Goal: Transaction & Acquisition: Obtain resource

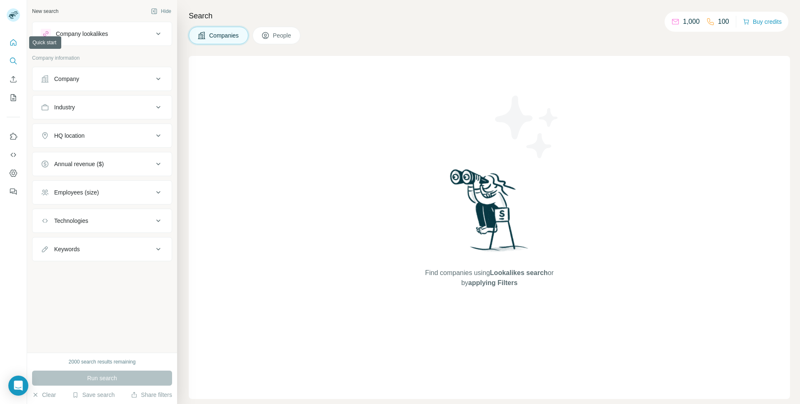
click at [11, 43] on icon "Quick start" at bounding box center [13, 42] width 8 height 8
click at [16, 40] on icon "Quick start" at bounding box center [13, 42] width 8 height 8
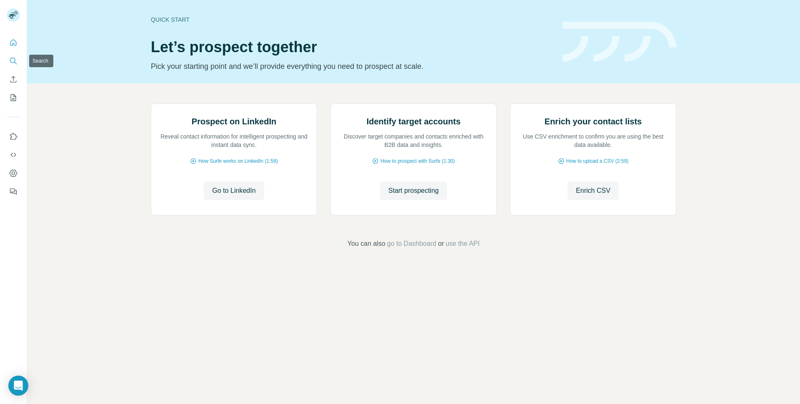
click at [18, 65] on button "Search" at bounding box center [13, 60] width 13 height 15
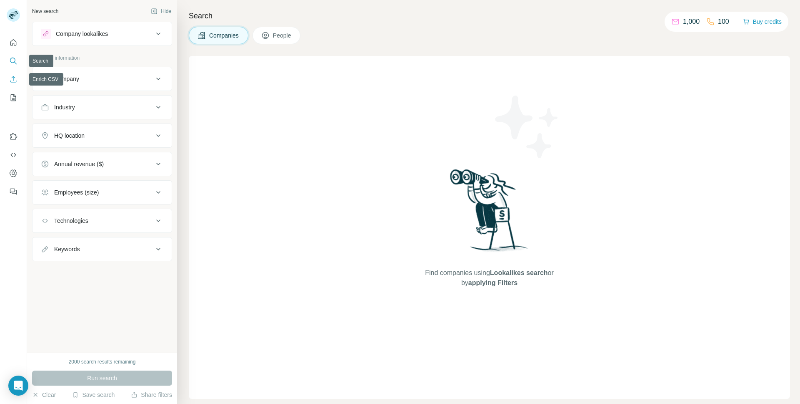
click at [13, 83] on button "Enrich CSV" at bounding box center [13, 79] width 13 height 15
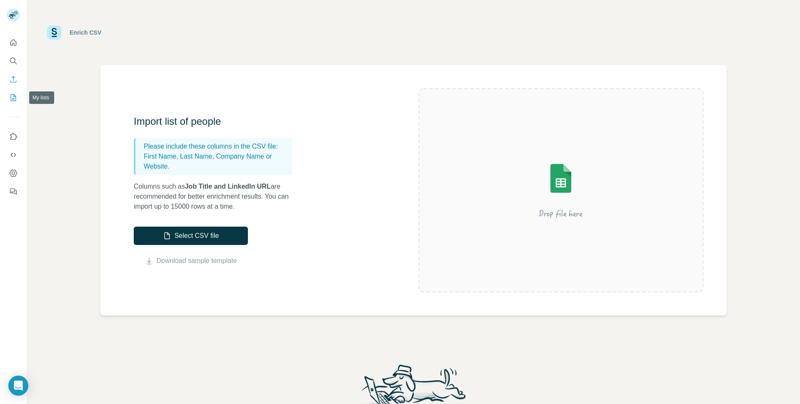
click at [14, 95] on icon "My lists" at bounding box center [13, 97] width 8 height 8
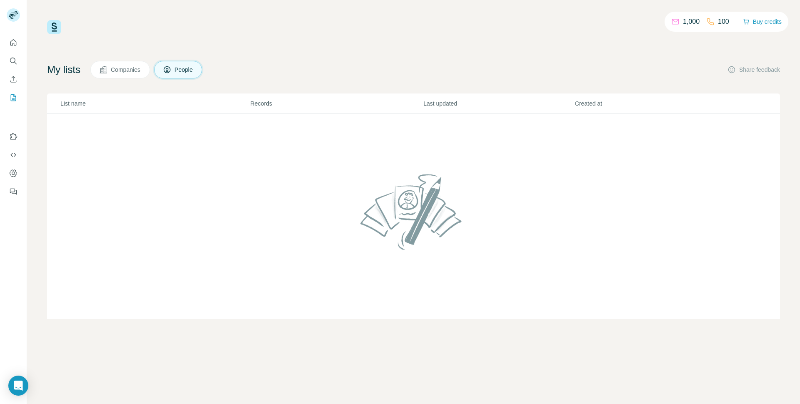
click at [123, 68] on span "Companies" at bounding box center [126, 69] width 30 height 8
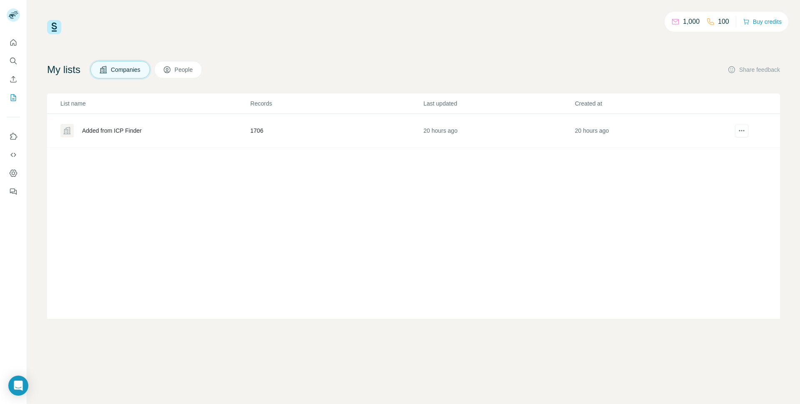
click at [120, 130] on div "Added from ICP Finder" at bounding box center [112, 130] width 60 height 8
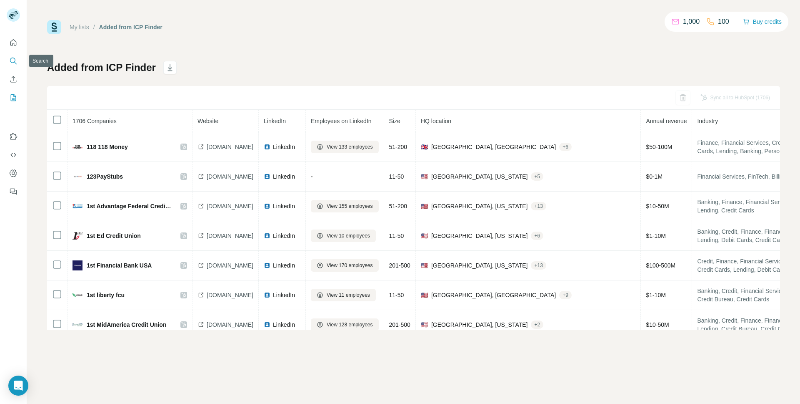
click at [17, 60] on icon "Search" at bounding box center [13, 61] width 8 height 8
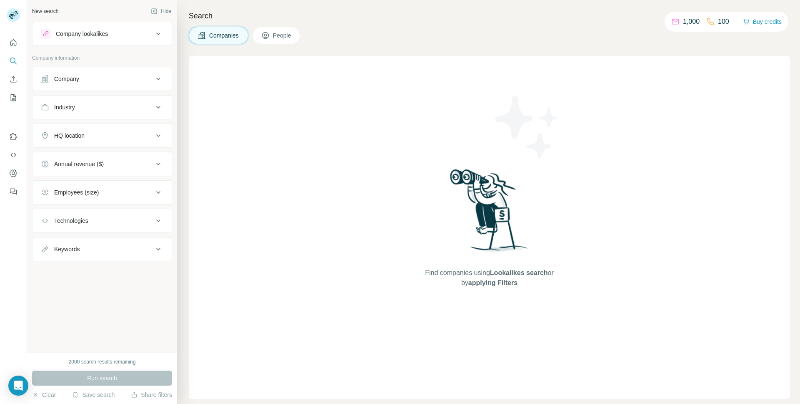
click at [97, 74] on button "Company" at bounding box center [102, 79] width 139 height 20
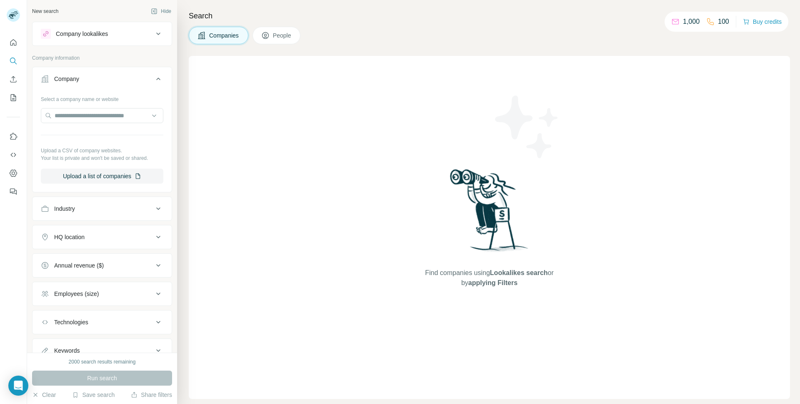
click at [62, 214] on button "Industry" at bounding box center [102, 208] width 139 height 20
click at [62, 232] on input at bounding box center [97, 229] width 103 height 9
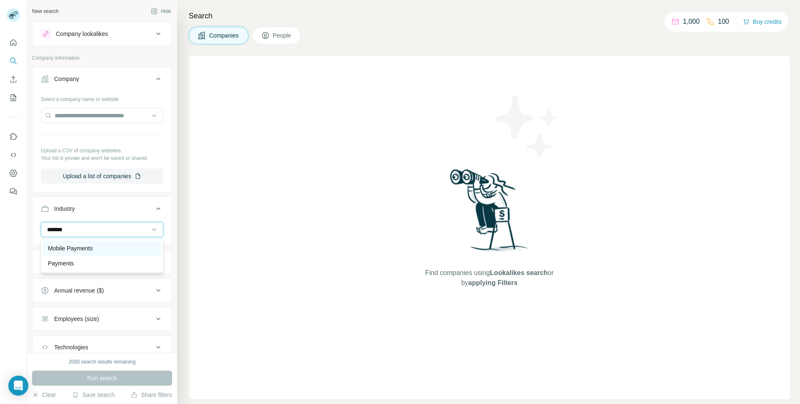
type input "*******"
click at [61, 246] on p "Mobile Payments" at bounding box center [70, 248] width 45 height 8
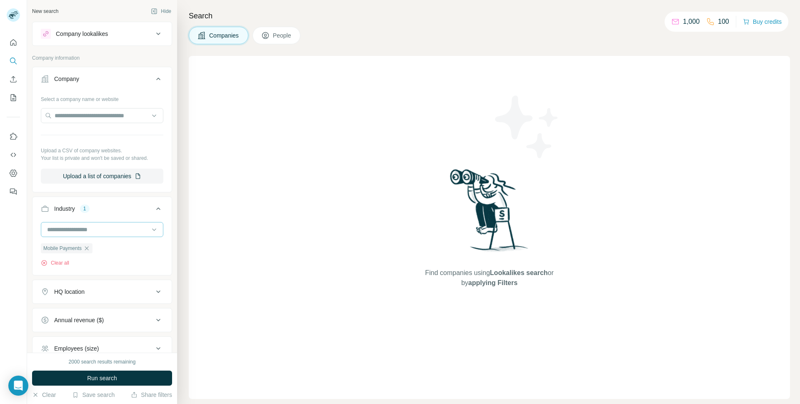
click at [72, 231] on input at bounding box center [97, 229] width 103 height 9
click at [78, 226] on input at bounding box center [97, 229] width 103 height 9
click at [77, 231] on input at bounding box center [97, 229] width 103 height 9
click at [133, 211] on div "Industry 1" at bounding box center [97, 208] width 113 height 8
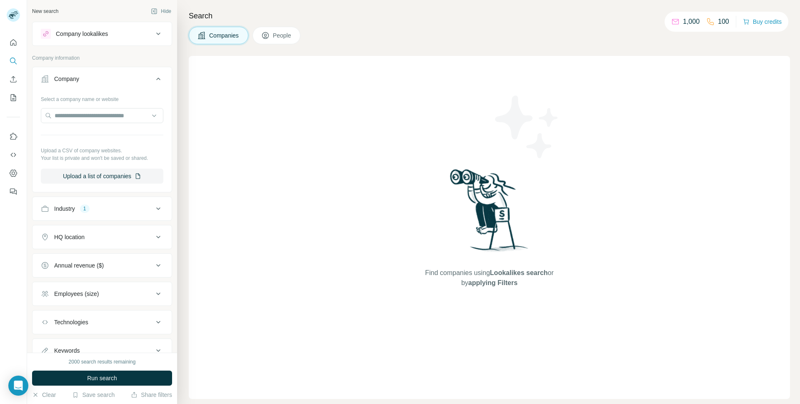
click at [69, 236] on div "HQ location" at bounding box center [69, 237] width 30 height 8
click at [68, 258] on input "text" at bounding box center [102, 257] width 123 height 15
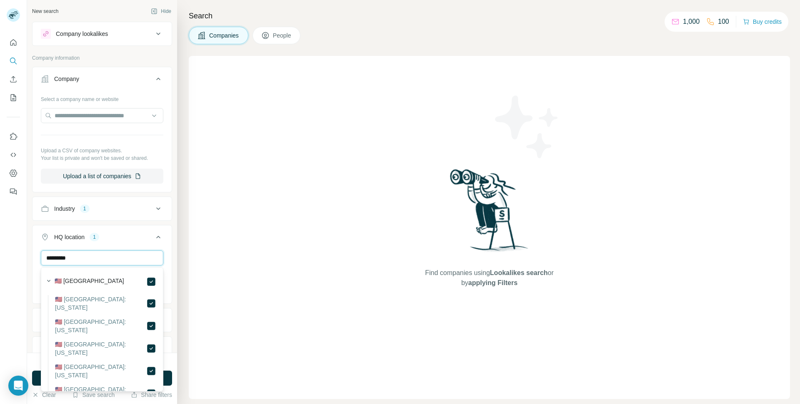
click at [77, 260] on input "*********" at bounding box center [102, 257] width 123 height 15
click at [82, 258] on input "*********" at bounding box center [102, 257] width 123 height 15
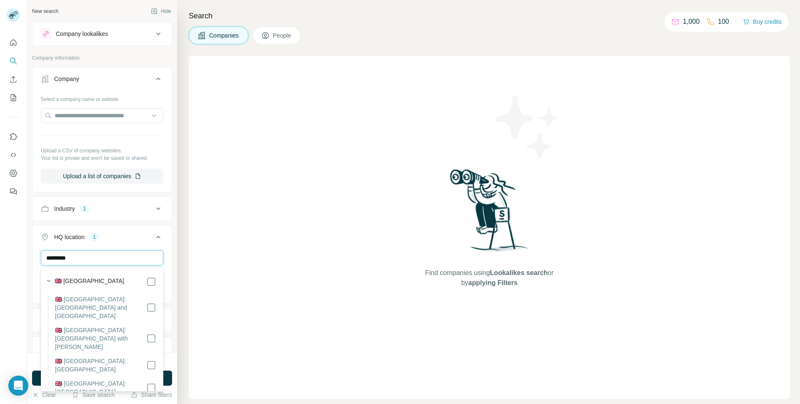
type input "*********"
click at [130, 245] on button "HQ location 2" at bounding box center [102, 238] width 139 height 23
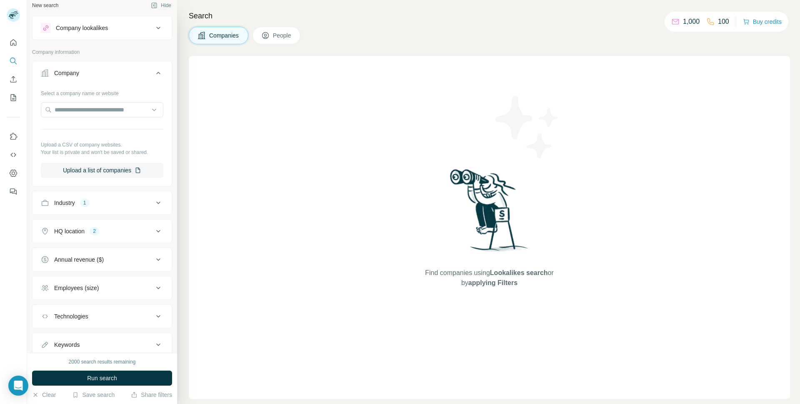
scroll to position [33, 0]
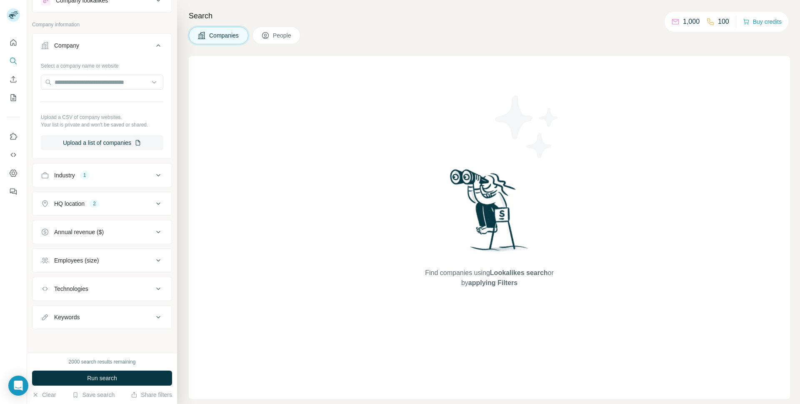
click at [122, 260] on div "Employees (size)" at bounding box center [97, 260] width 113 height 8
click at [46, 310] on icon at bounding box center [46, 309] width 10 height 10
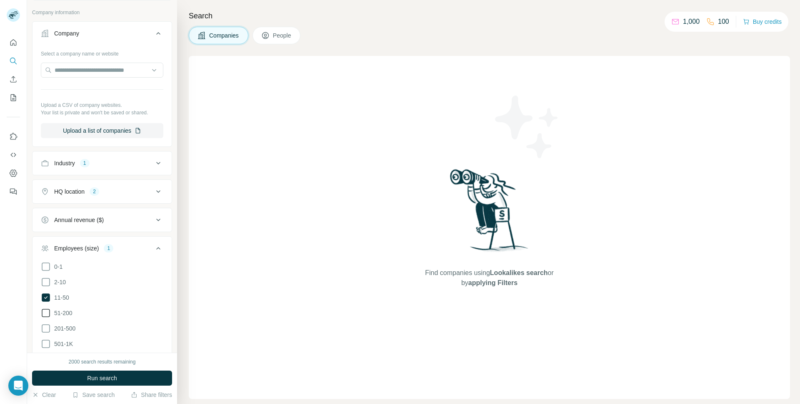
click at [46, 311] on icon at bounding box center [46, 313] width 10 height 10
click at [46, 328] on icon at bounding box center [46, 328] width 10 height 10
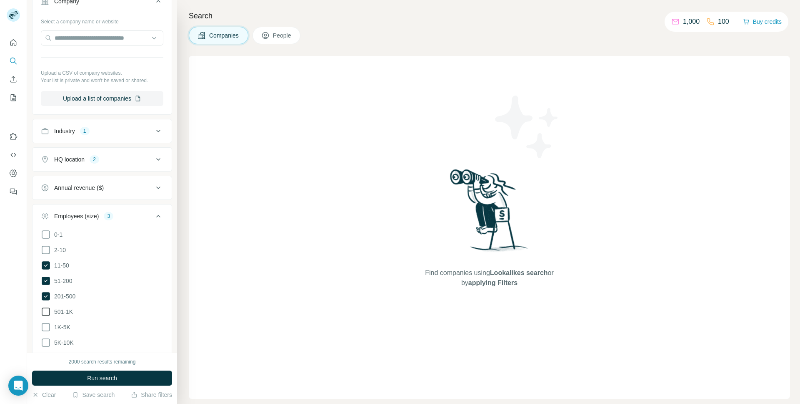
click at [46, 311] on icon at bounding box center [46, 311] width 10 height 10
click at [46, 326] on icon at bounding box center [46, 327] width 10 height 10
click at [47, 338] on icon at bounding box center [46, 342] width 10 height 10
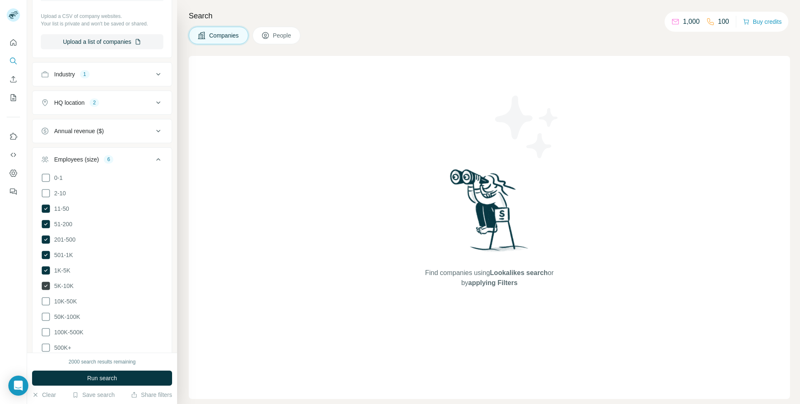
scroll to position [135, 0]
click at [44, 296] on icon at bounding box center [46, 301] width 10 height 10
click at [116, 68] on button "Industry 1" at bounding box center [102, 74] width 139 height 20
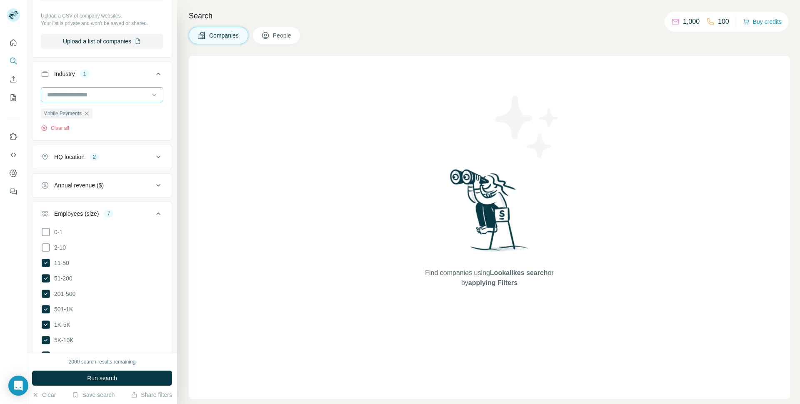
click at [80, 95] on input at bounding box center [97, 94] width 103 height 9
type input "***"
click at [80, 127] on div "Payments" at bounding box center [102, 128] width 108 height 8
click at [89, 94] on input at bounding box center [97, 94] width 103 height 9
click at [127, 76] on div "Industry 2" at bounding box center [97, 74] width 113 height 8
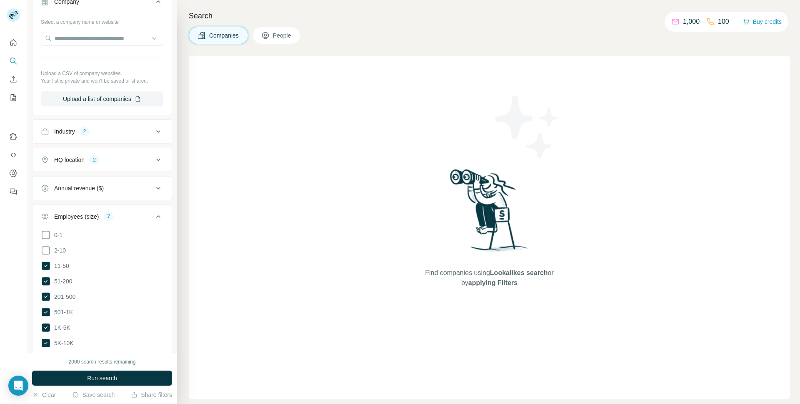
scroll to position [75, 0]
click at [121, 137] on div "Industry 2" at bounding box center [97, 133] width 113 height 8
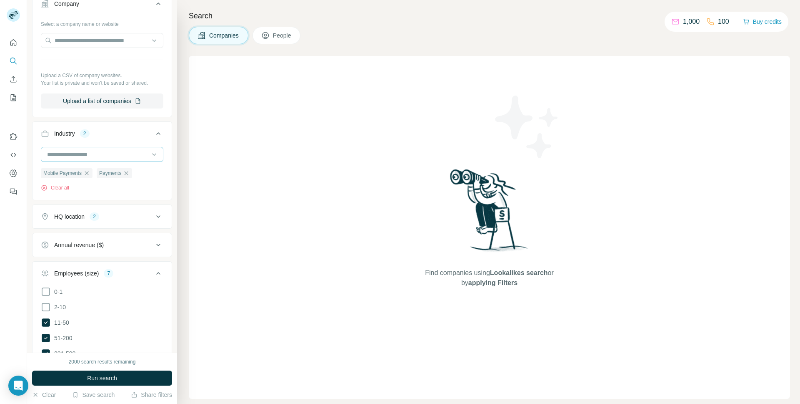
click at [88, 154] on input at bounding box center [97, 154] width 103 height 9
click at [123, 136] on div "Industry 2" at bounding box center [97, 133] width 113 height 8
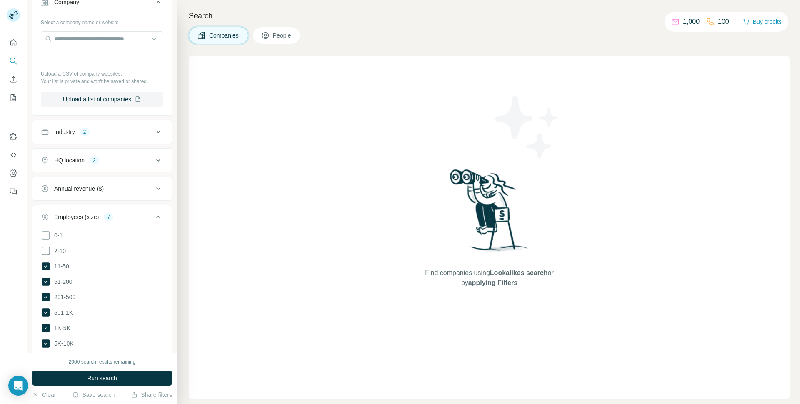
scroll to position [65, 0]
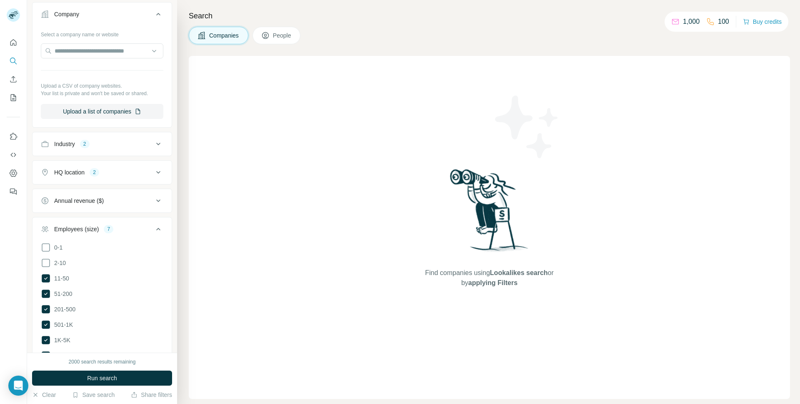
click at [66, 147] on div "Industry" at bounding box center [64, 144] width 21 height 8
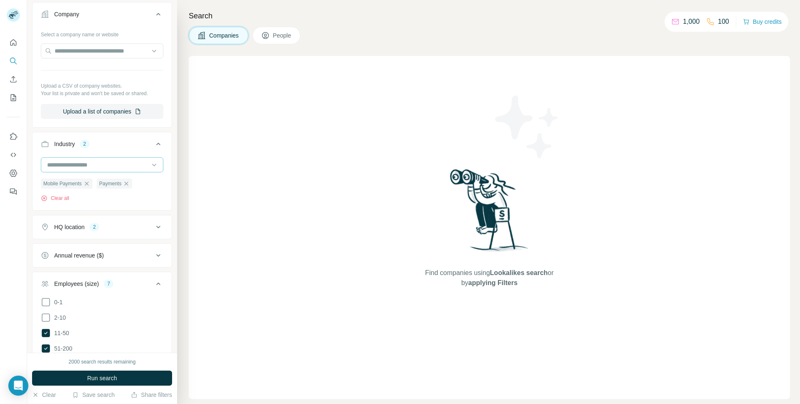
click at [65, 164] on input at bounding box center [97, 164] width 103 height 9
click at [160, 163] on div at bounding box center [102, 164] width 123 height 15
click at [151, 163] on icon at bounding box center [154, 164] width 8 height 8
click at [91, 161] on input at bounding box center [97, 164] width 103 height 9
click at [153, 193] on div "Mobile Payments Payments Clear all" at bounding box center [102, 179] width 123 height 45
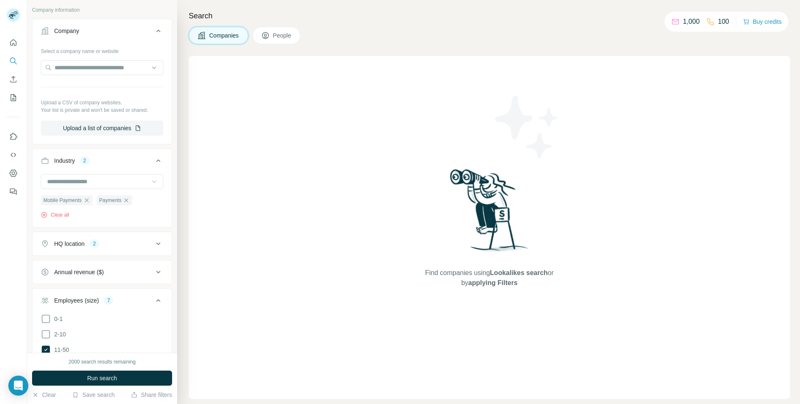
scroll to position [0, 0]
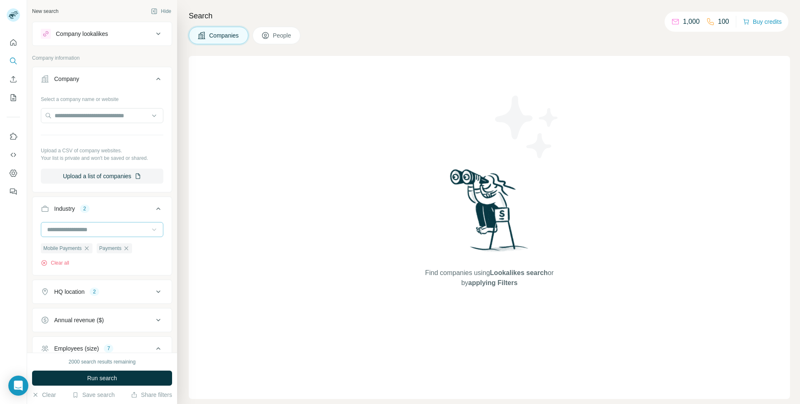
click at [79, 230] on input at bounding box center [97, 229] width 103 height 9
type input "****"
click at [76, 281] on p "Credit Cards" at bounding box center [64, 278] width 33 height 8
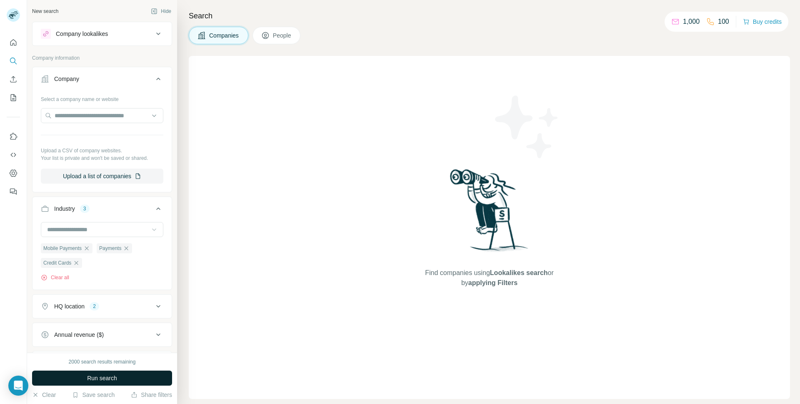
click at [101, 378] on span "Run search" at bounding box center [102, 378] width 30 height 8
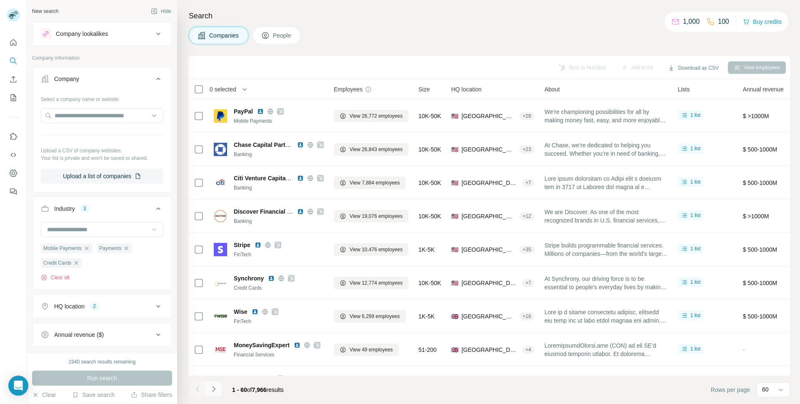
click at [216, 388] on icon "Navigate to next page" at bounding box center [214, 388] width 8 height 8
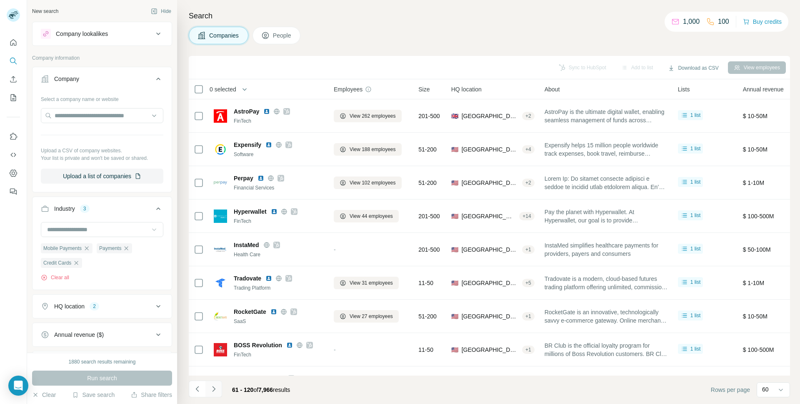
click at [213, 390] on icon "Navigate to next page" at bounding box center [213, 388] width 3 height 5
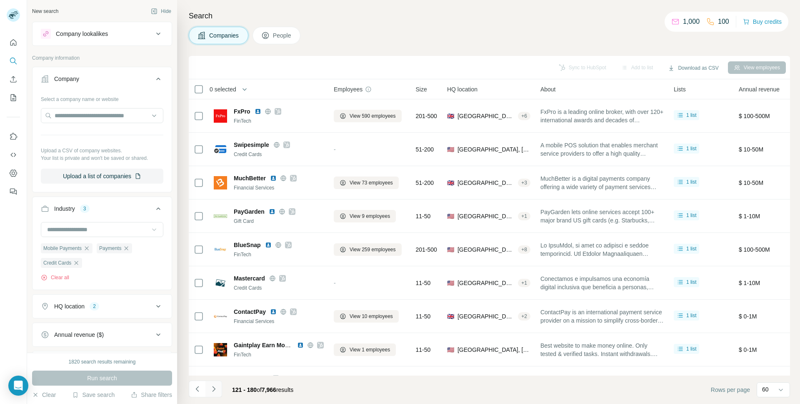
click at [213, 390] on icon "Navigate to next page" at bounding box center [213, 388] width 3 height 5
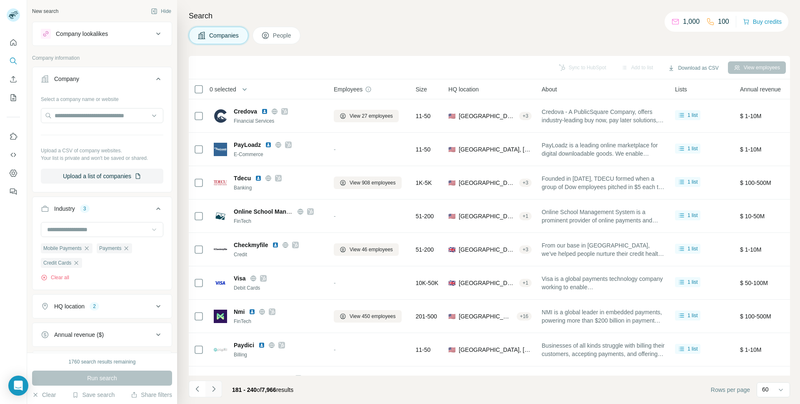
click at [214, 388] on icon "Navigate to next page" at bounding box center [214, 388] width 8 height 8
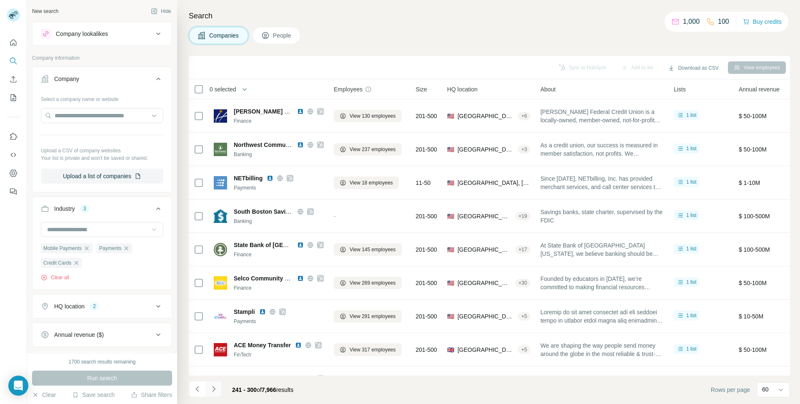
click at [214, 388] on icon "Navigate to next page" at bounding box center [214, 388] width 8 height 8
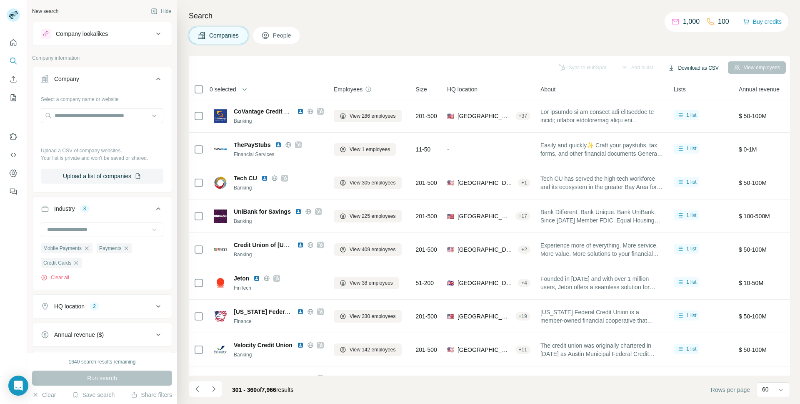
click at [682, 67] on button "Download as CSV" at bounding box center [693, 68] width 62 height 13
click at [566, 50] on div "Search Companies People Sync to HubSpot Add to list Download as CSV View employ…" at bounding box center [488, 202] width 623 height 404
click at [216, 387] on icon "Navigate to next page" at bounding box center [214, 388] width 8 height 8
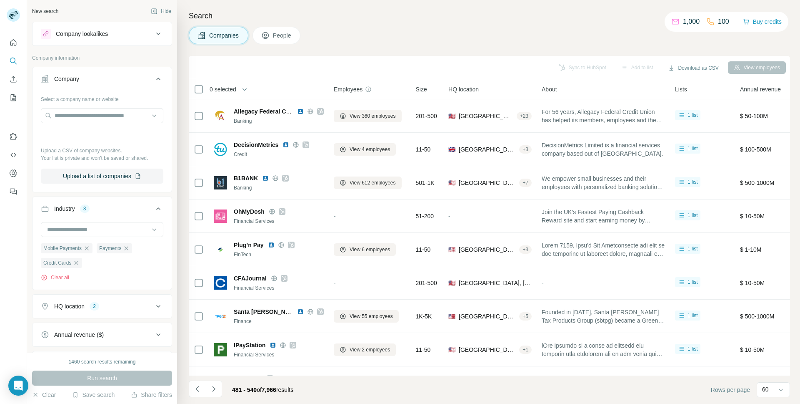
click at [216, 387] on icon "Navigate to next page" at bounding box center [214, 388] width 8 height 8
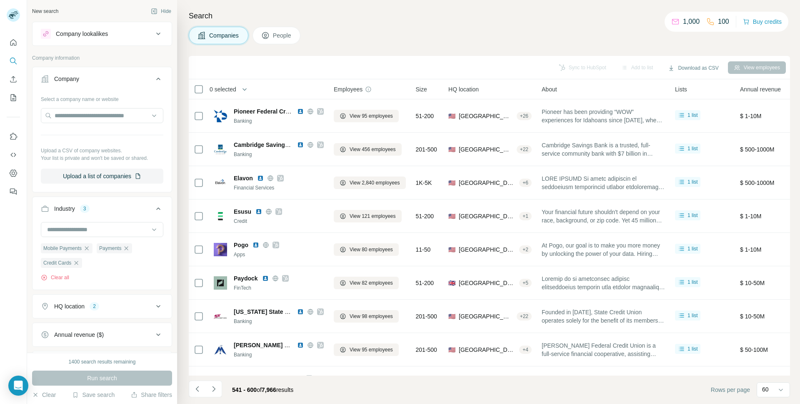
click at [216, 387] on icon "Navigate to next page" at bounding box center [214, 388] width 8 height 8
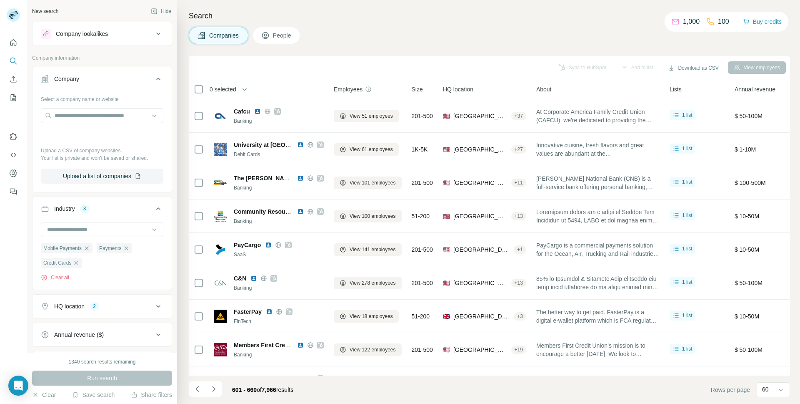
click at [216, 387] on icon "Navigate to next page" at bounding box center [214, 388] width 8 height 8
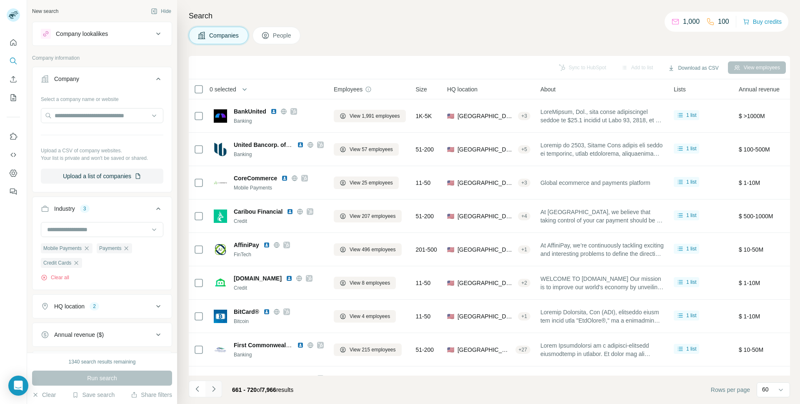
click at [217, 387] on icon "Navigate to next page" at bounding box center [214, 388] width 8 height 8
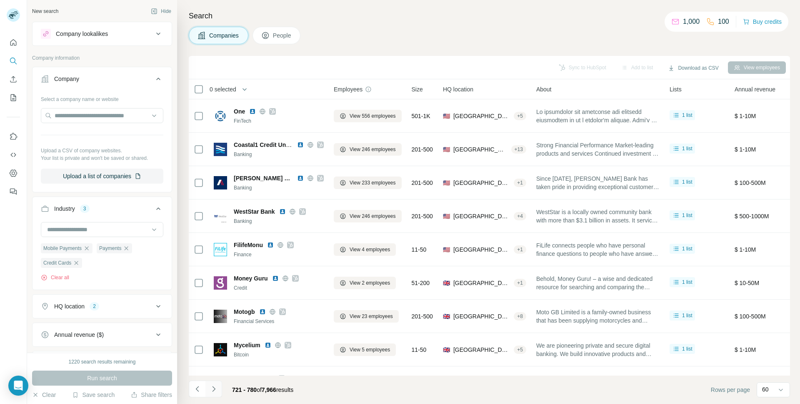
click at [215, 388] on icon "Navigate to next page" at bounding box center [213, 388] width 3 height 5
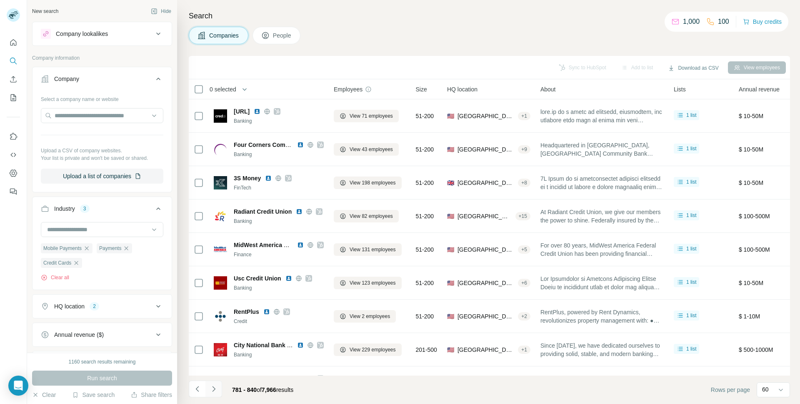
click at [215, 388] on icon "Navigate to next page" at bounding box center [213, 388] width 3 height 5
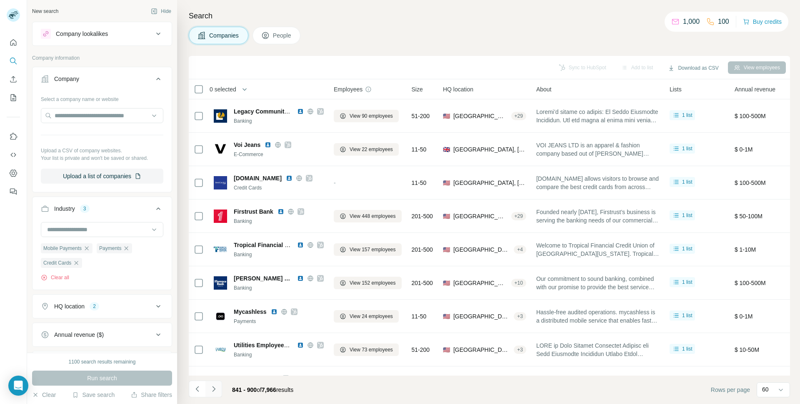
click at [215, 388] on icon "Navigate to next page" at bounding box center [213, 388] width 3 height 5
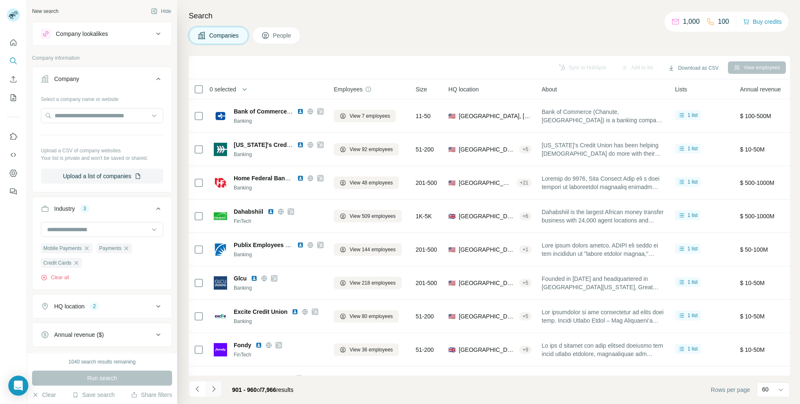
click at [215, 388] on icon "Navigate to next page" at bounding box center [213, 388] width 3 height 5
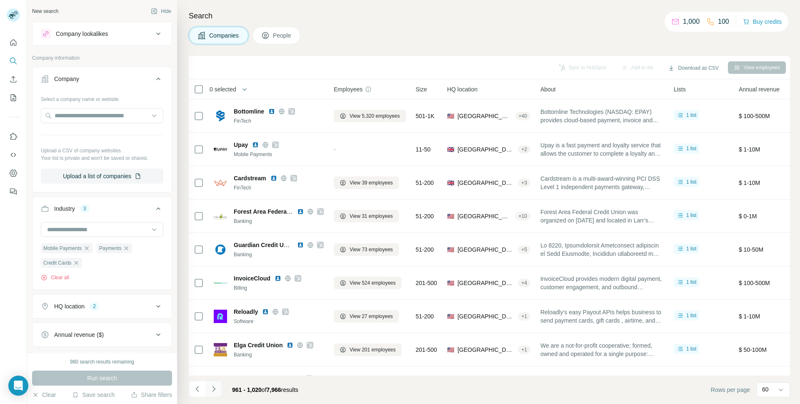
click at [215, 388] on icon "Navigate to next page" at bounding box center [213, 388] width 3 height 5
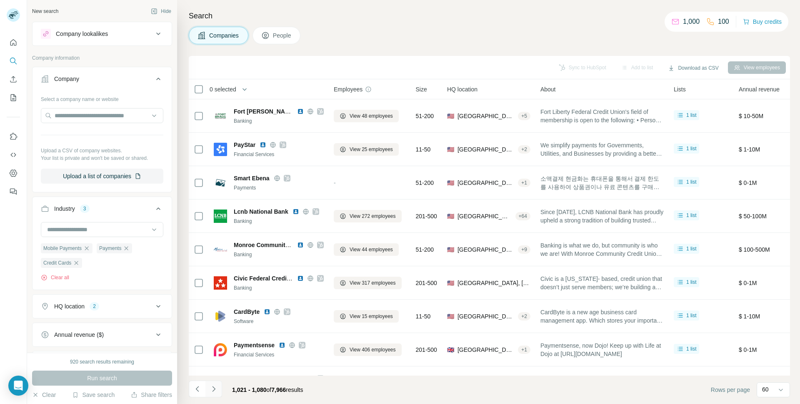
click at [217, 389] on icon "Navigate to next page" at bounding box center [214, 388] width 8 height 8
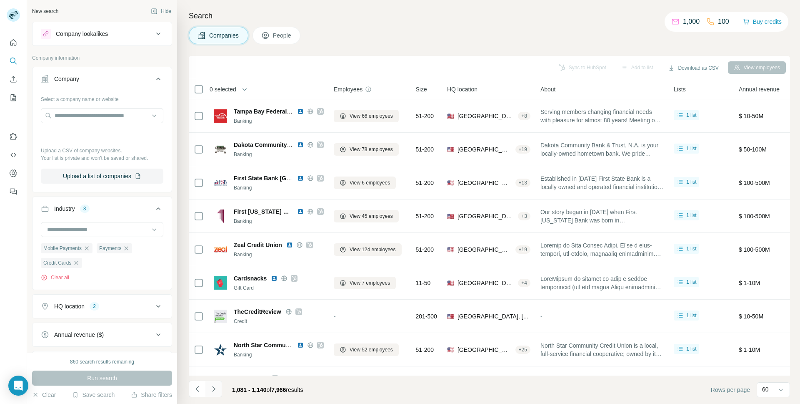
click at [216, 387] on icon "Navigate to next page" at bounding box center [214, 388] width 8 height 8
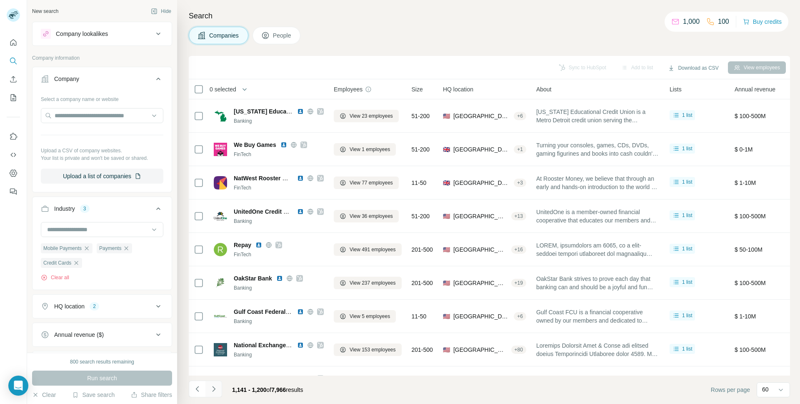
click at [216, 387] on icon "Navigate to next page" at bounding box center [214, 388] width 8 height 8
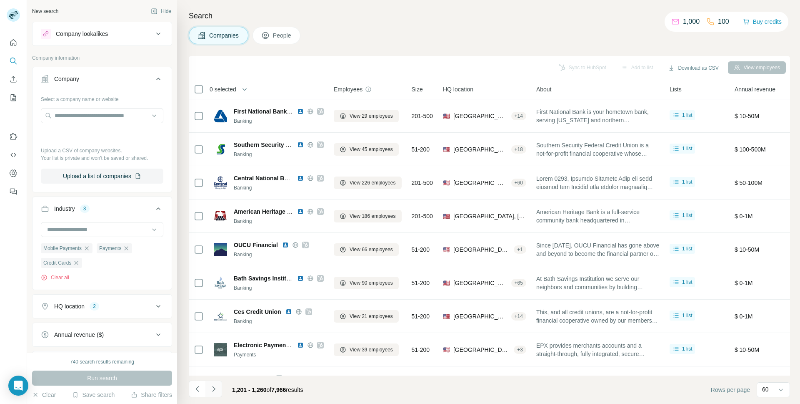
click at [216, 387] on icon "Navigate to next page" at bounding box center [214, 388] width 8 height 8
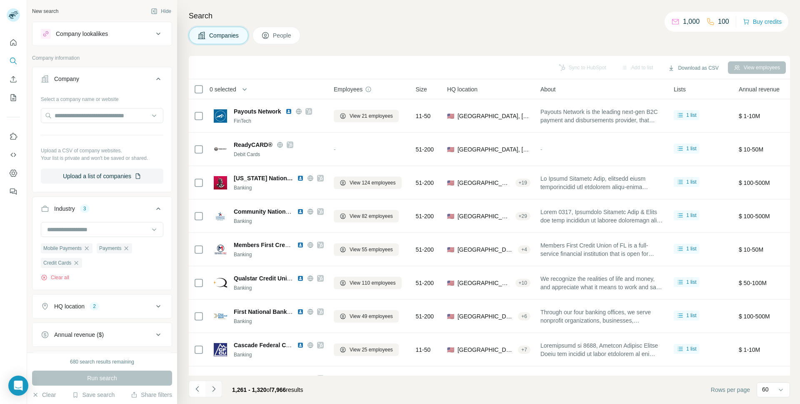
click at [216, 387] on icon "Navigate to next page" at bounding box center [214, 388] width 8 height 8
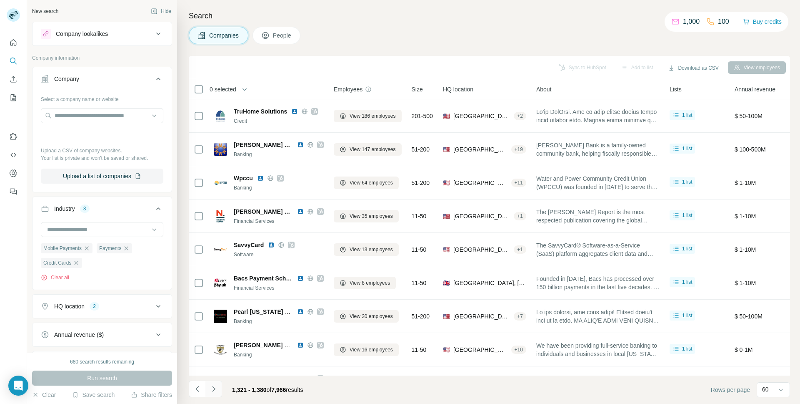
click at [216, 387] on icon "Navigate to next page" at bounding box center [214, 388] width 8 height 8
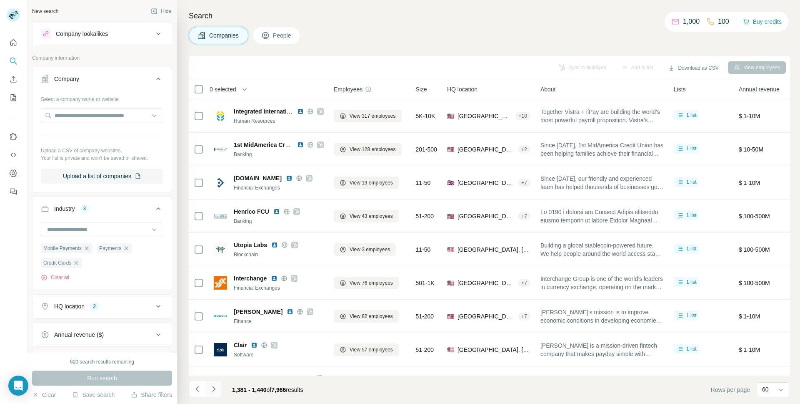
click at [216, 387] on icon "Navigate to next page" at bounding box center [214, 388] width 8 height 8
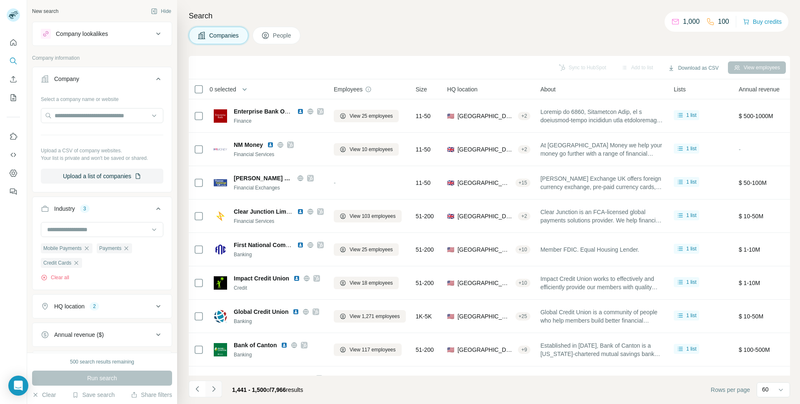
click at [216, 387] on icon "Navigate to next page" at bounding box center [214, 388] width 8 height 8
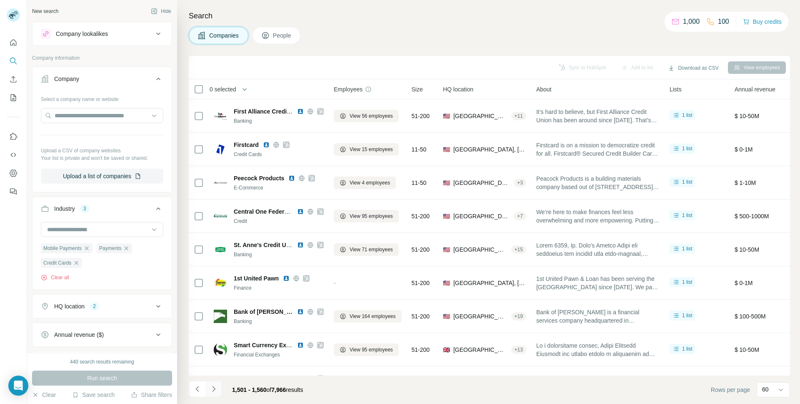
click at [216, 387] on icon "Navigate to next page" at bounding box center [214, 388] width 8 height 8
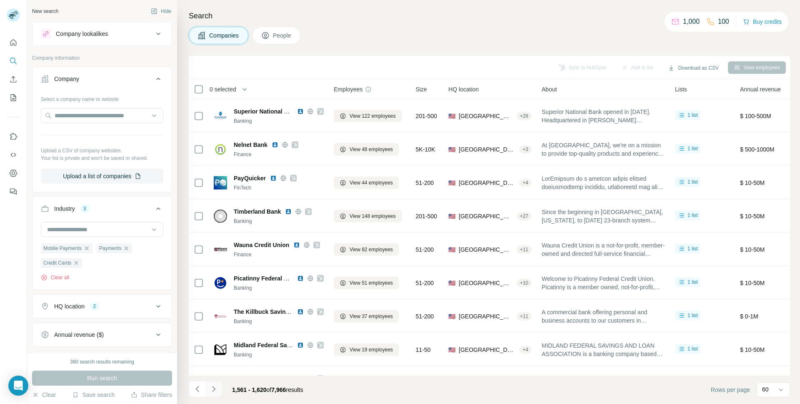
click at [211, 389] on icon "Navigate to next page" at bounding box center [214, 388] width 8 height 8
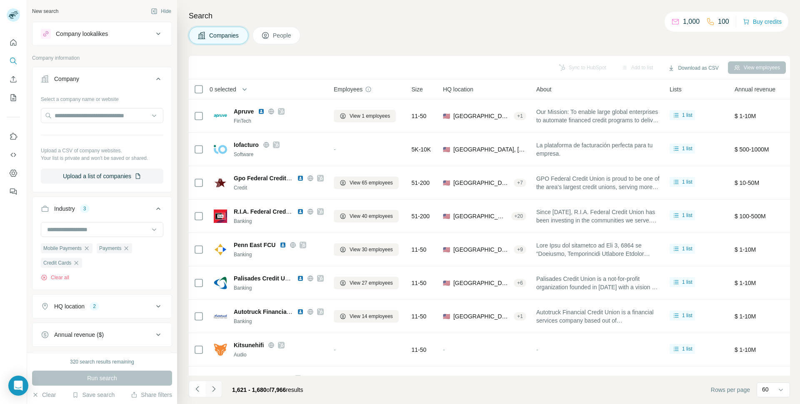
click at [216, 389] on icon "Navigate to next page" at bounding box center [214, 388] width 8 height 8
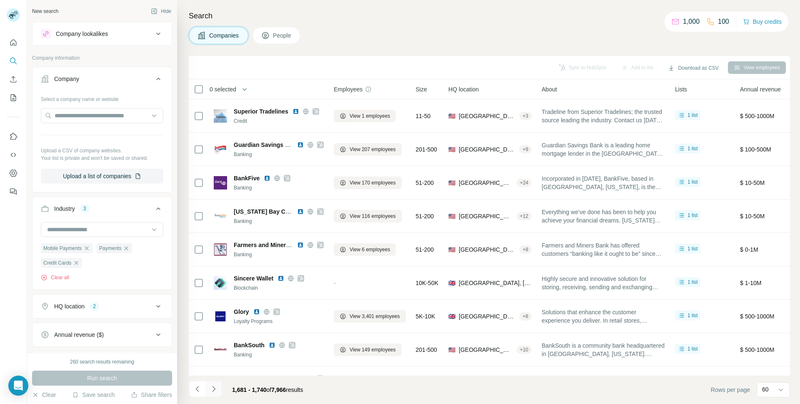
click at [213, 388] on icon "Navigate to next page" at bounding box center [214, 388] width 8 height 8
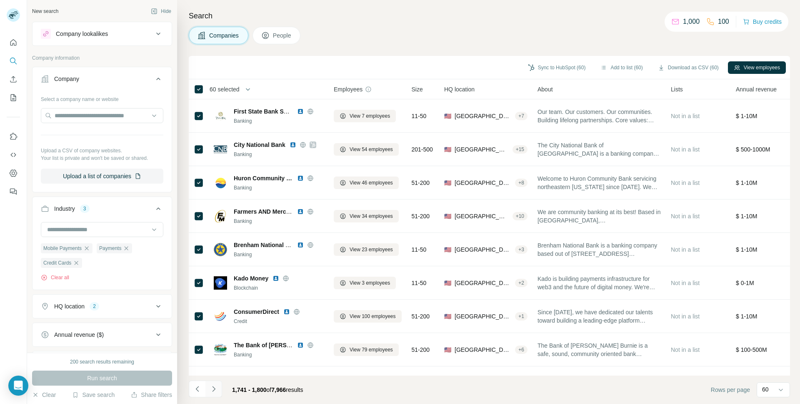
click at [218, 386] on icon "Navigate to next page" at bounding box center [214, 388] width 8 height 8
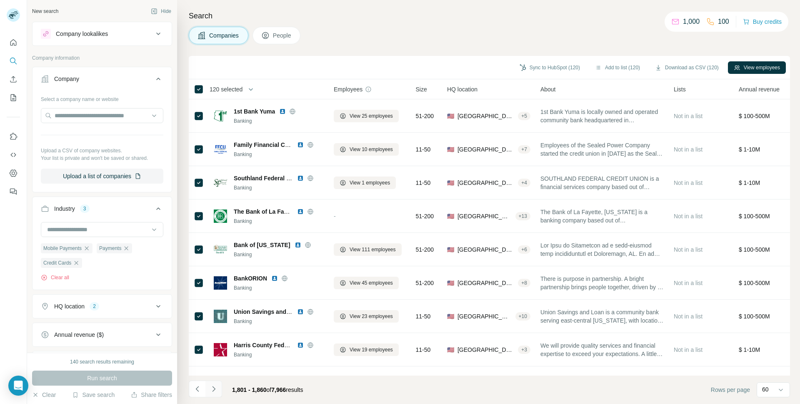
click at [211, 384] on button "Navigate to next page" at bounding box center [214, 388] width 17 height 17
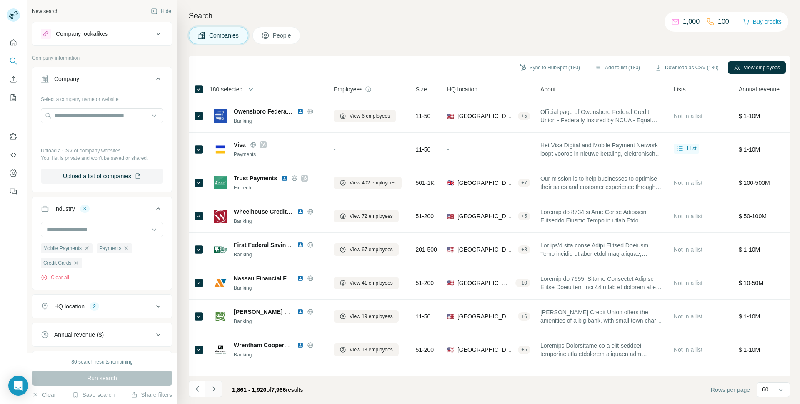
click at [215, 385] on icon "Navigate to next page" at bounding box center [214, 388] width 8 height 8
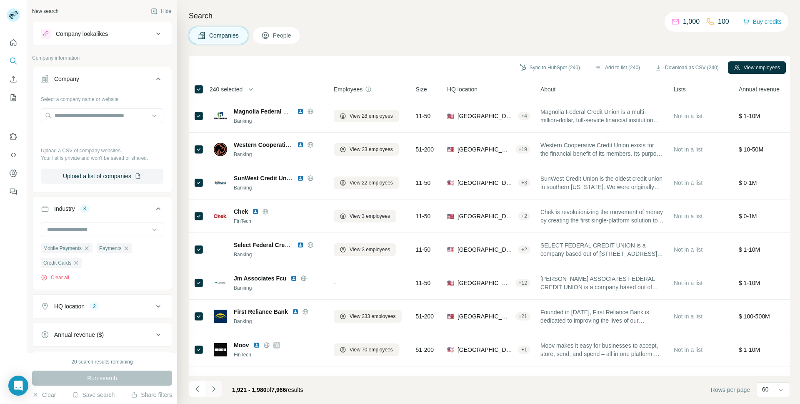
click at [216, 388] on icon "Navigate to next page" at bounding box center [214, 388] width 8 height 8
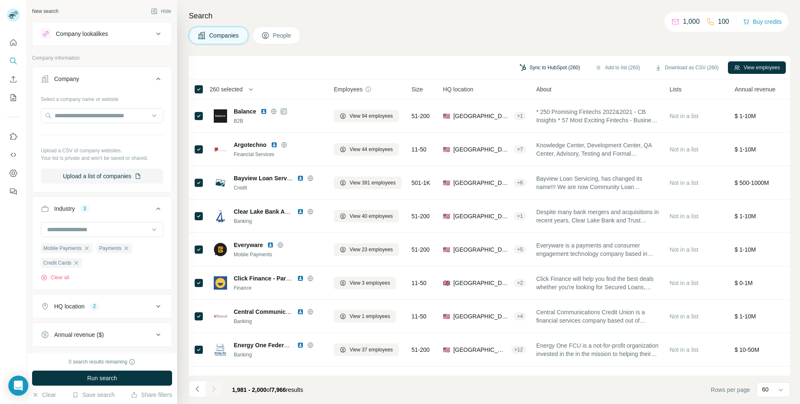
click at [514, 68] on button "Sync to HubSpot (260)" at bounding box center [550, 67] width 72 height 13
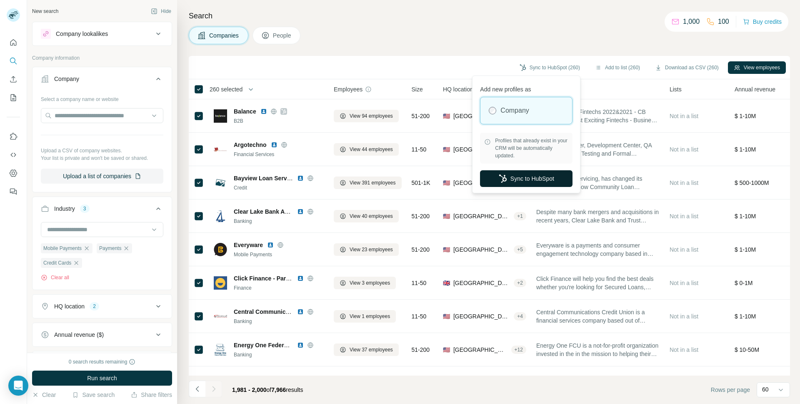
click at [521, 184] on button "Sync to HubSpot" at bounding box center [526, 178] width 93 height 17
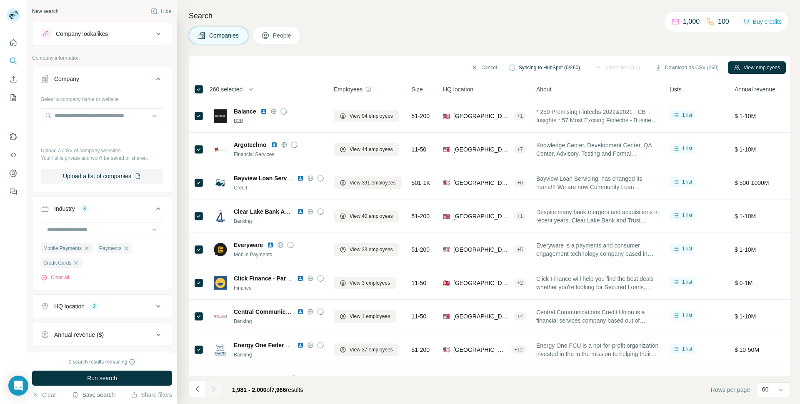
click at [103, 391] on button "Save search" at bounding box center [93, 394] width 43 height 8
click at [103, 380] on div "View my saved searches" at bounding box center [117, 379] width 88 height 17
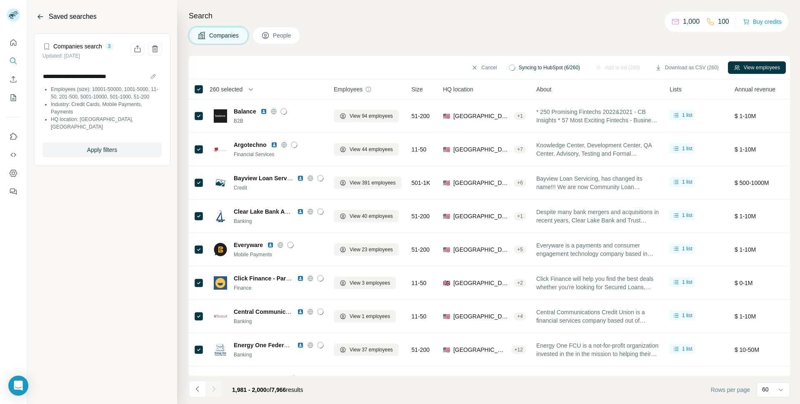
click at [44, 16] on icon "Back" at bounding box center [40, 17] width 8 height 8
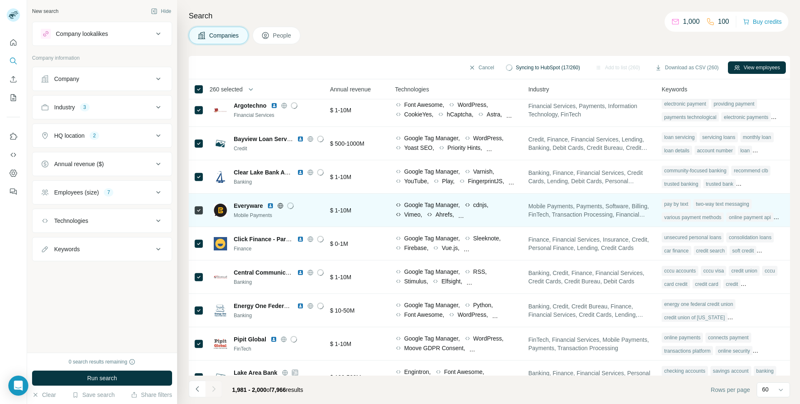
scroll to position [0, 409]
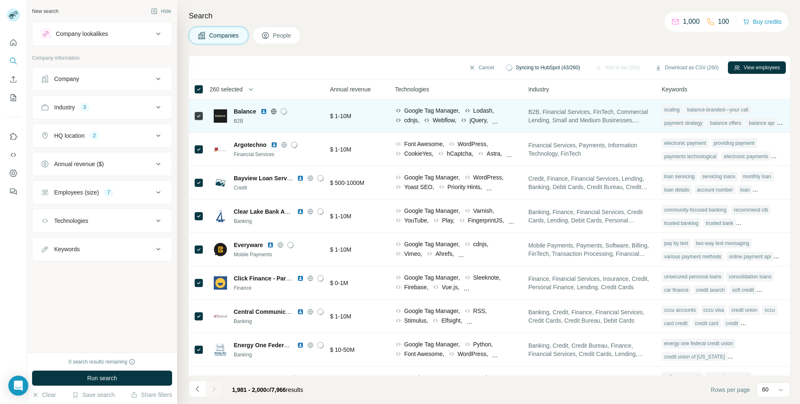
click at [264, 112] on img at bounding box center [264, 111] width 7 height 7
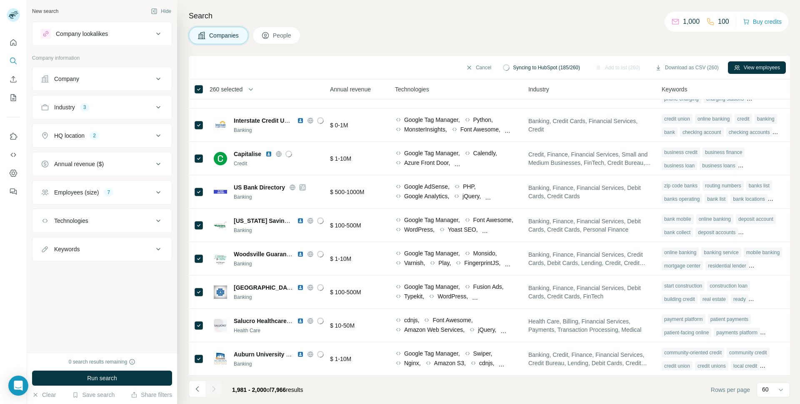
scroll to position [0, 409]
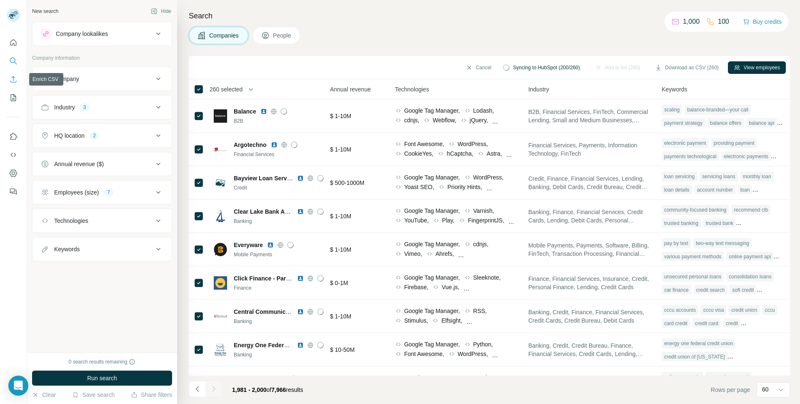
click at [14, 79] on icon "Enrich CSV" at bounding box center [13, 79] width 8 height 8
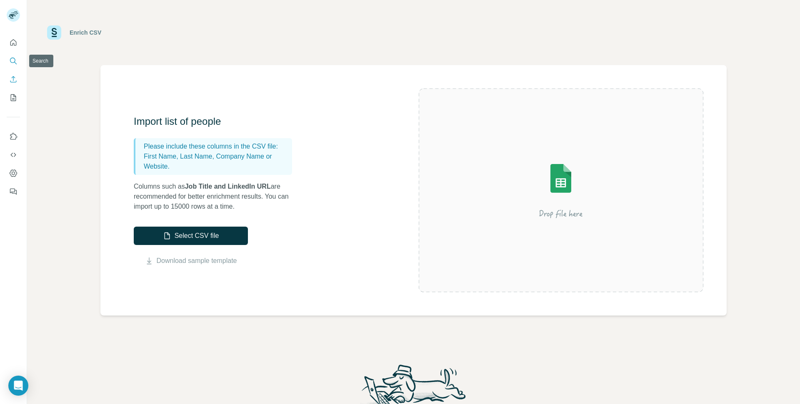
click at [10, 58] on icon "Search" at bounding box center [12, 60] width 5 height 5
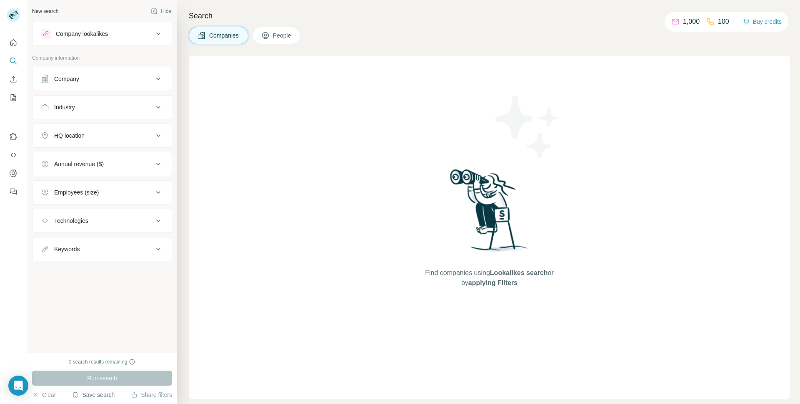
click at [88, 391] on button "Save search" at bounding box center [93, 394] width 43 height 8
click at [104, 379] on div "View my saved searches" at bounding box center [117, 379] width 88 height 17
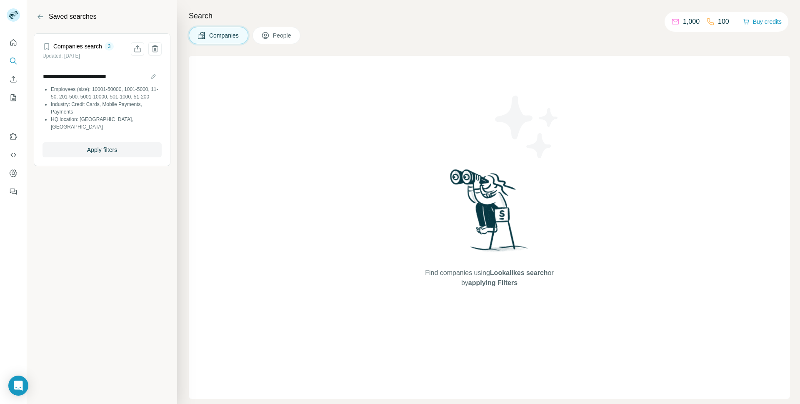
click at [95, 112] on li "Industry: Credit Cards, Mobile Payments, Payments" at bounding box center [106, 107] width 111 height 15
click at [69, 50] on h4 "Companies search" at bounding box center [77, 46] width 49 height 8
click at [69, 49] on h4 "Companies search" at bounding box center [77, 46] width 49 height 8
click at [93, 48] on h4 "Companies search" at bounding box center [77, 46] width 49 height 8
click at [98, 151] on span "Apply filters" at bounding box center [102, 149] width 30 height 8
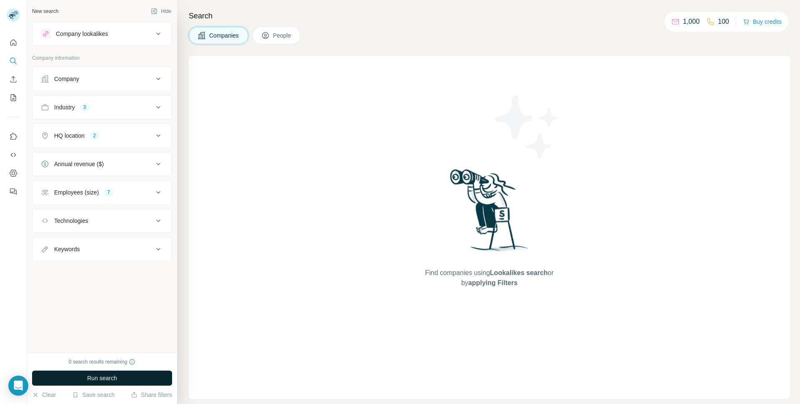
click at [94, 379] on span "Run search" at bounding box center [102, 378] width 30 height 8
click at [14, 81] on icon "Enrich CSV" at bounding box center [13, 79] width 8 height 8
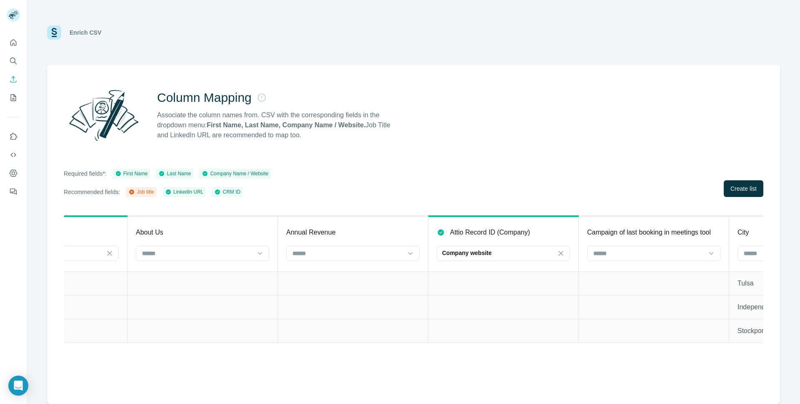
scroll to position [0, 87]
click at [158, 248] on input at bounding box center [198, 252] width 113 height 9
click at [203, 232] on div "About Us" at bounding box center [202, 232] width 133 height 10
click at [314, 253] on input at bounding box center [348, 252] width 113 height 9
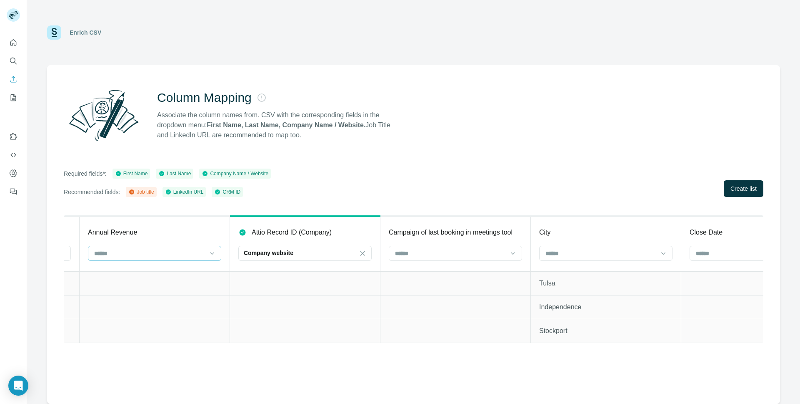
scroll to position [0, 286]
click at [363, 251] on icon at bounding box center [362, 253] width 8 height 8
click at [319, 225] on th "Attio Record ID (Company)" at bounding box center [305, 243] width 150 height 55
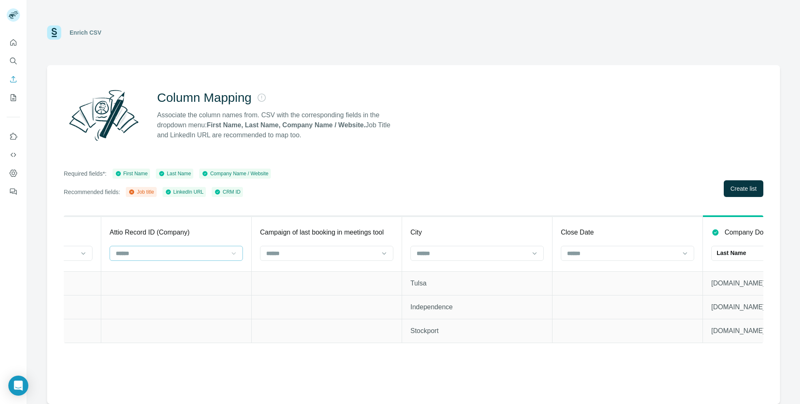
scroll to position [0, 419]
click at [426, 255] on input at bounding box center [467, 252] width 113 height 9
click at [431, 234] on div "City" at bounding box center [472, 232] width 133 height 10
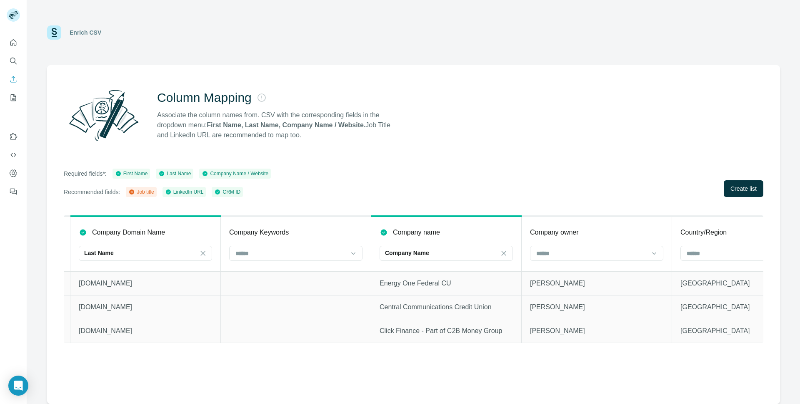
scroll to position [0, 1248]
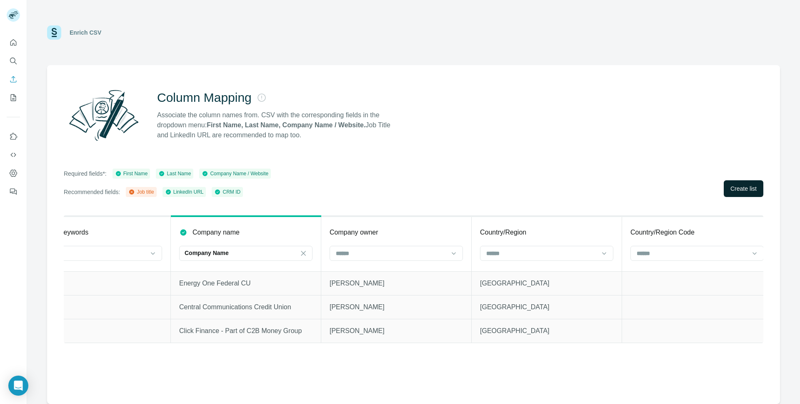
click at [740, 186] on span "Create list" at bounding box center [744, 188] width 26 height 8
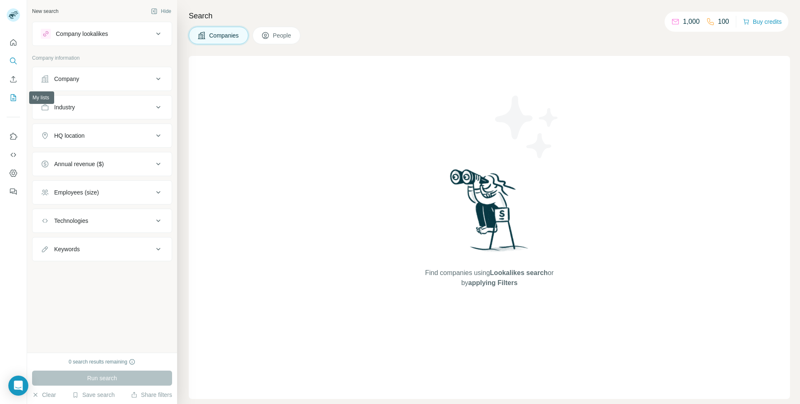
click at [13, 90] on button "My lists" at bounding box center [13, 97] width 13 height 15
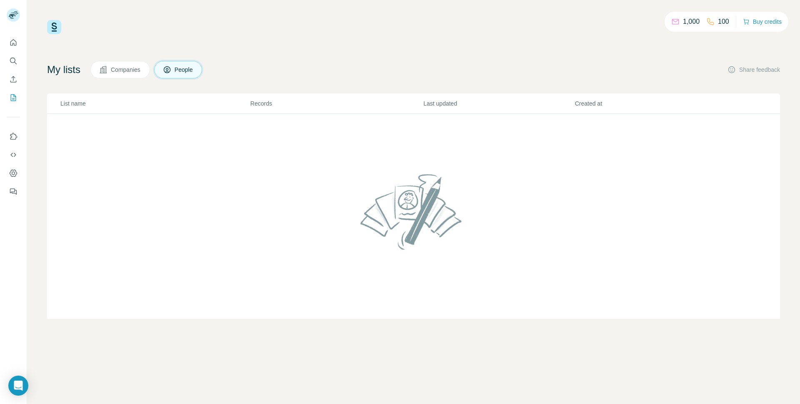
click at [114, 70] on span "Companies" at bounding box center [126, 69] width 30 height 8
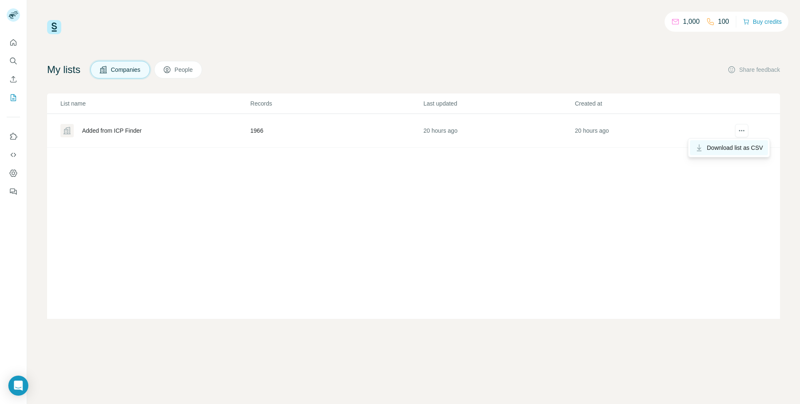
click at [739, 142] on div "Download list as CSV" at bounding box center [729, 147] width 78 height 15
